Goal: Task Accomplishment & Management: Complete application form

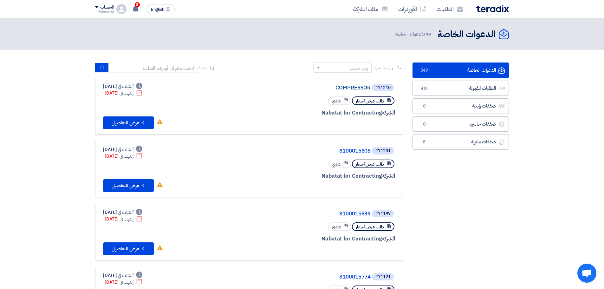
click at [354, 90] on link "COMPRESSOR" at bounding box center [307, 88] width 127 height 6
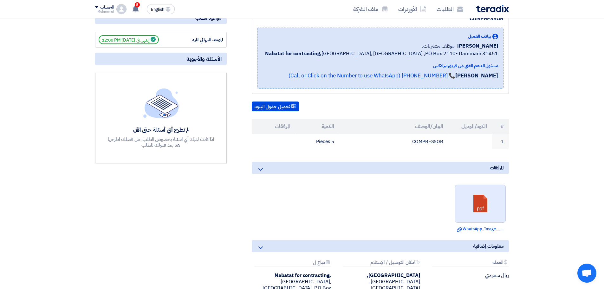
scroll to position [95, 0]
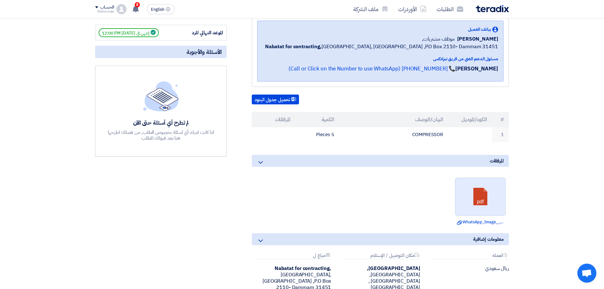
click at [478, 191] on link at bounding box center [480, 197] width 51 height 38
click at [473, 193] on link at bounding box center [480, 197] width 51 height 38
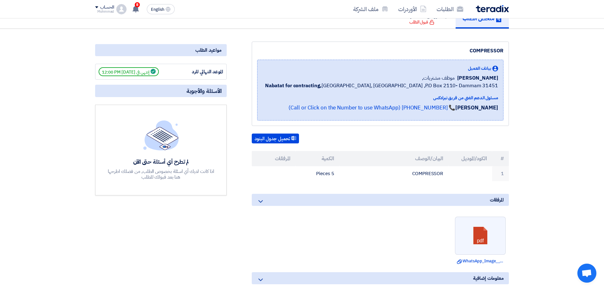
scroll to position [0, 0]
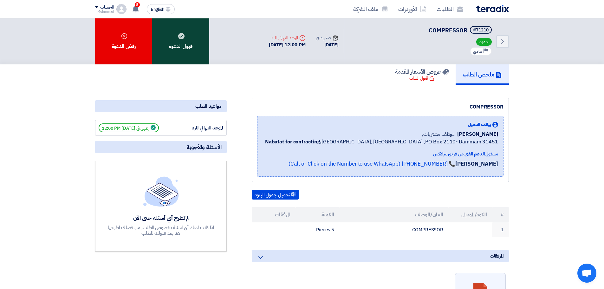
click at [194, 42] on div "قبول الدعوه" at bounding box center [180, 41] width 57 height 46
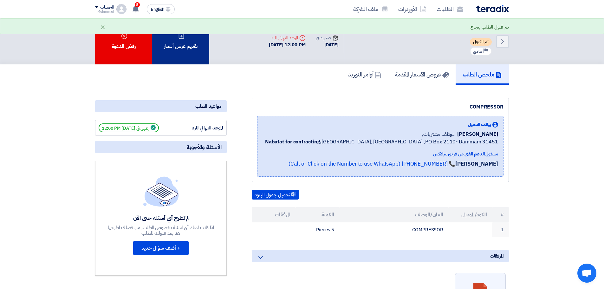
click at [195, 53] on div "تقديم عرض أسعار" at bounding box center [180, 41] width 57 height 46
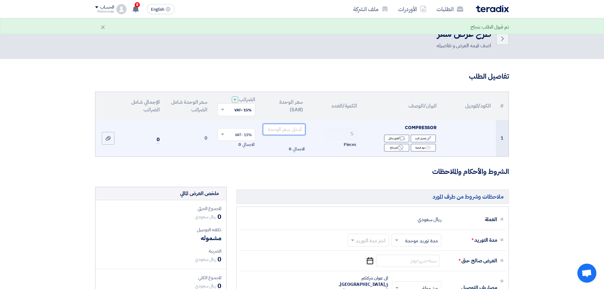
click at [282, 128] on input "number" at bounding box center [284, 129] width 43 height 11
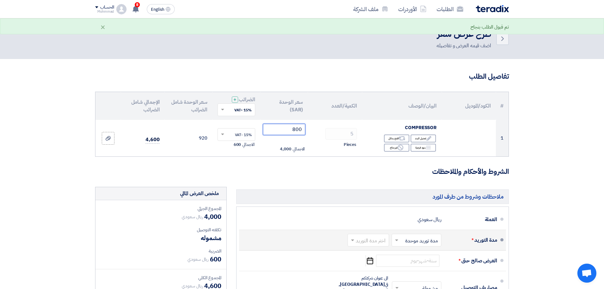
type input "800"
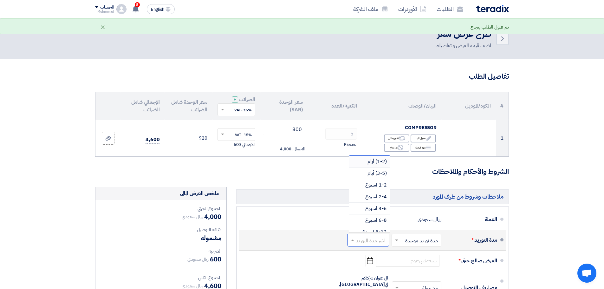
click at [352, 236] on div at bounding box center [368, 239] width 41 height 9
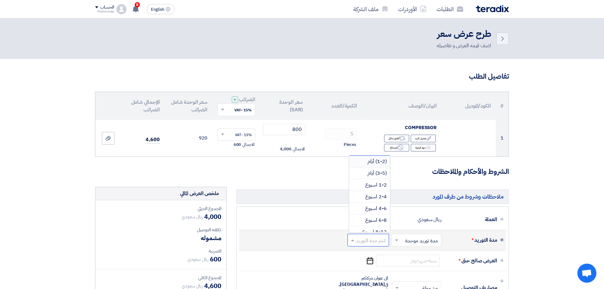
click at [368, 164] on span "(1-2) أيام" at bounding box center [376, 162] width 19 height 8
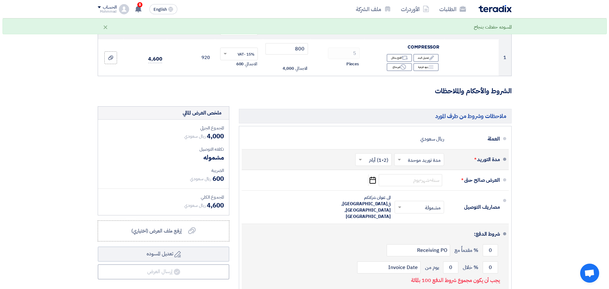
scroll to position [127, 0]
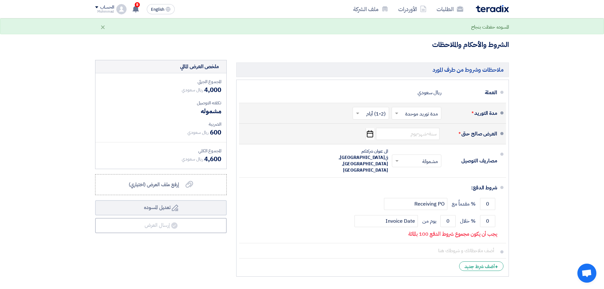
click at [368, 133] on icon "Pick a date" at bounding box center [370, 133] width 9 height 11
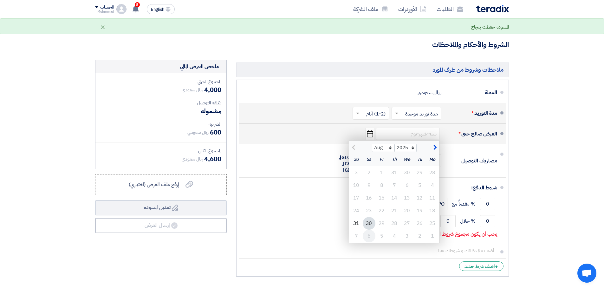
click at [369, 236] on div "6" at bounding box center [369, 236] width 13 height 13
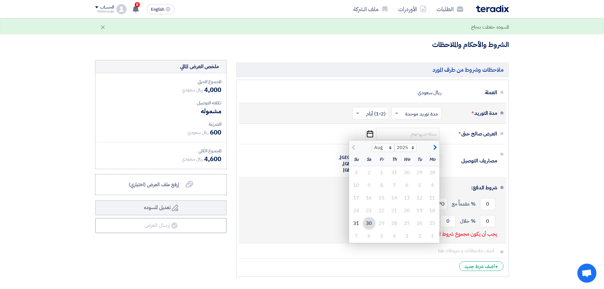
type input "[DATE]"
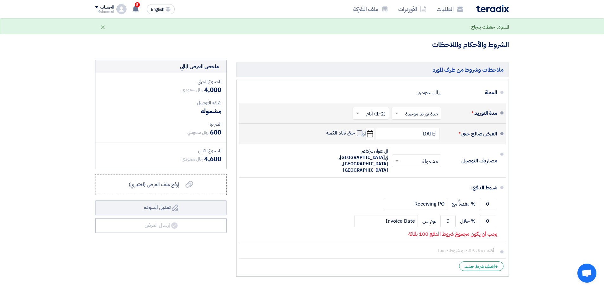
click at [360, 133] on span at bounding box center [360, 133] width 6 height 6
click at [355, 133] on input "حتى نفاذ الكمية" at bounding box center [340, 136] width 30 height 12
checkbox input "true"
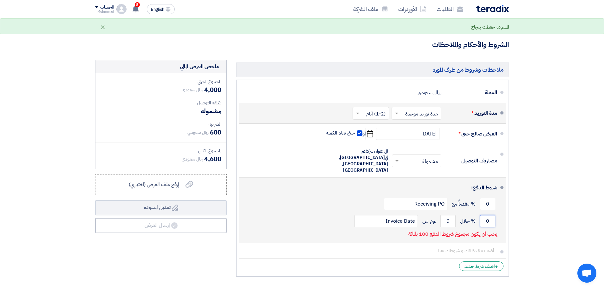
click at [489, 215] on input "0" at bounding box center [487, 221] width 15 height 12
type input "100"
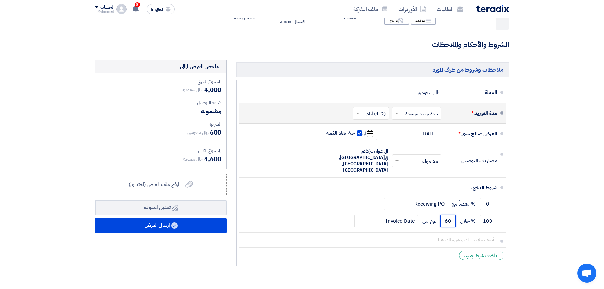
type input "60"
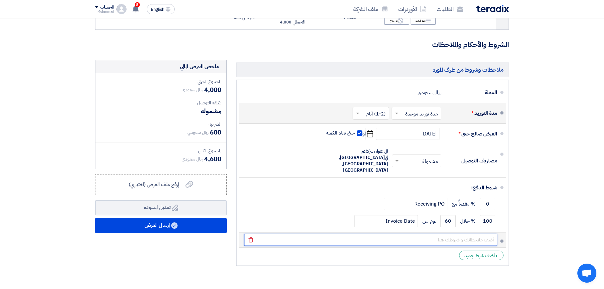
click at [468, 234] on input "text" at bounding box center [370, 240] width 253 height 12
paste input "001875"
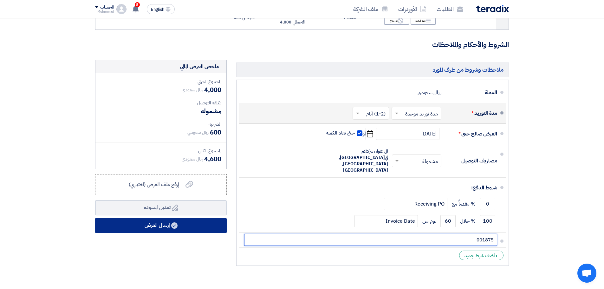
type input "001875"
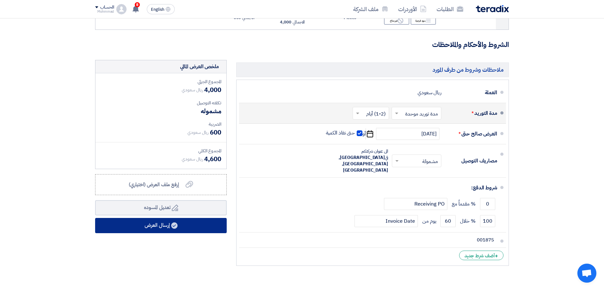
click at [185, 224] on button "إرسال العرض" at bounding box center [161, 225] width 132 height 15
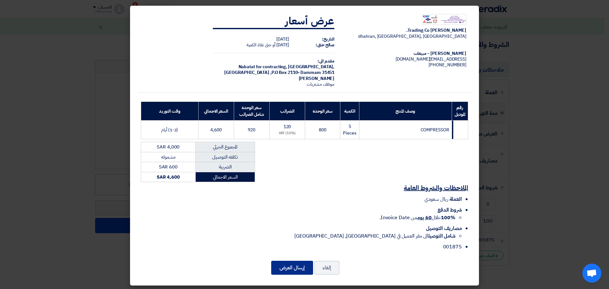
click at [284, 267] on button "إرسال العرض" at bounding box center [292, 268] width 42 height 14
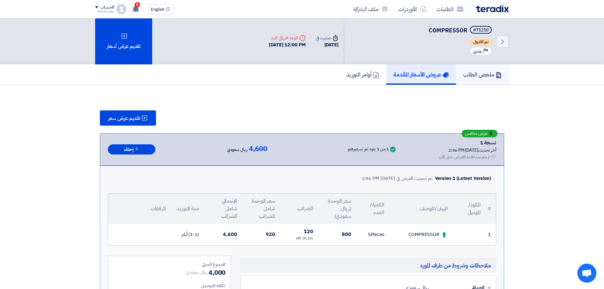
click at [481, 77] on h5 "ملخص الطلب" at bounding box center [482, 74] width 39 height 7
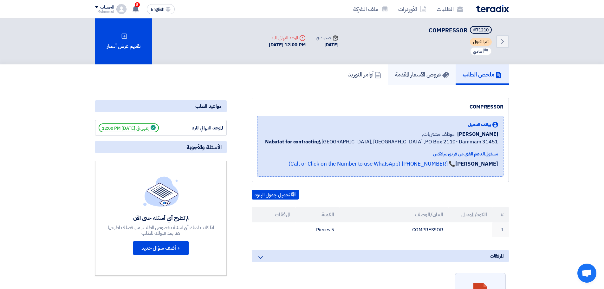
click at [424, 68] on link "عروض الأسعار المقدمة" at bounding box center [422, 74] width 68 height 20
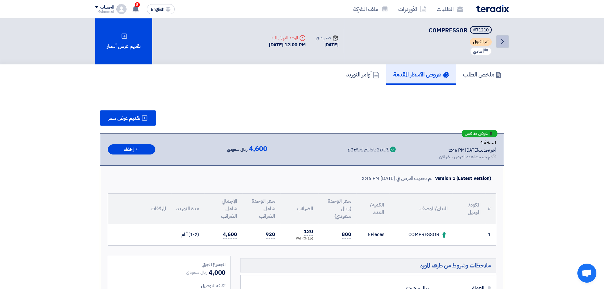
click at [502, 40] on icon "Back" at bounding box center [503, 42] width 8 height 8
